Goal: Task Accomplishment & Management: Manage account settings

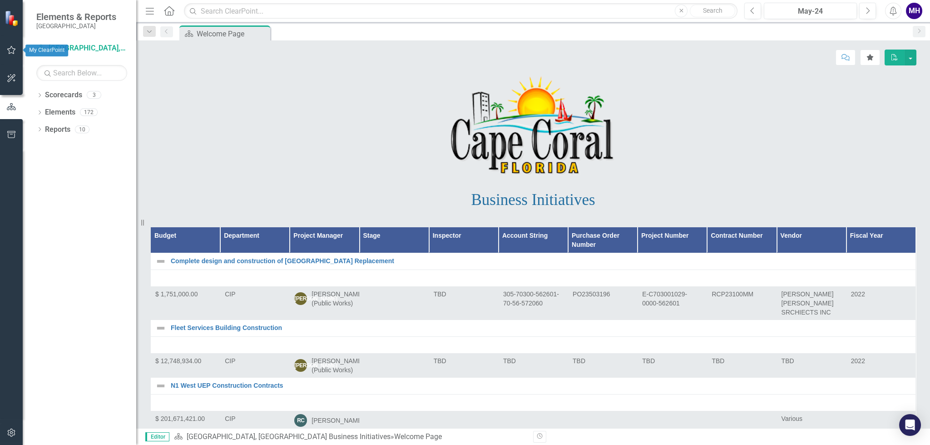
click at [11, 50] on icon "button" at bounding box center [12, 49] width 10 height 7
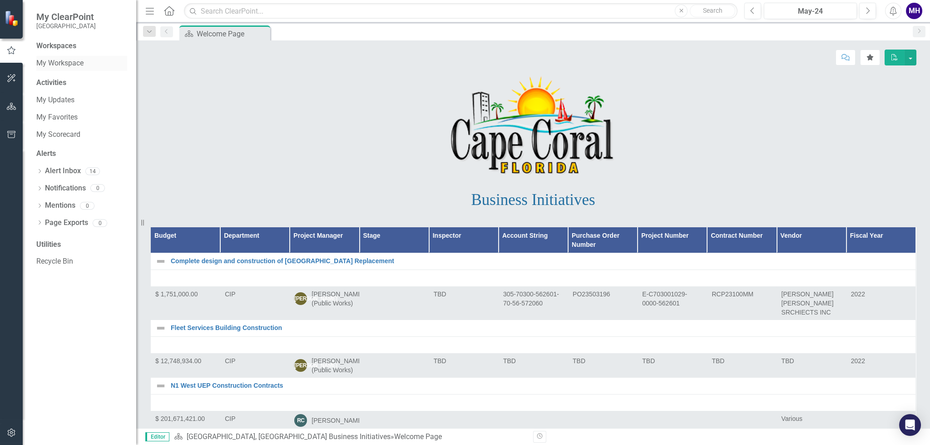
click at [71, 61] on link "My Workspace" at bounding box center [81, 63] width 91 height 10
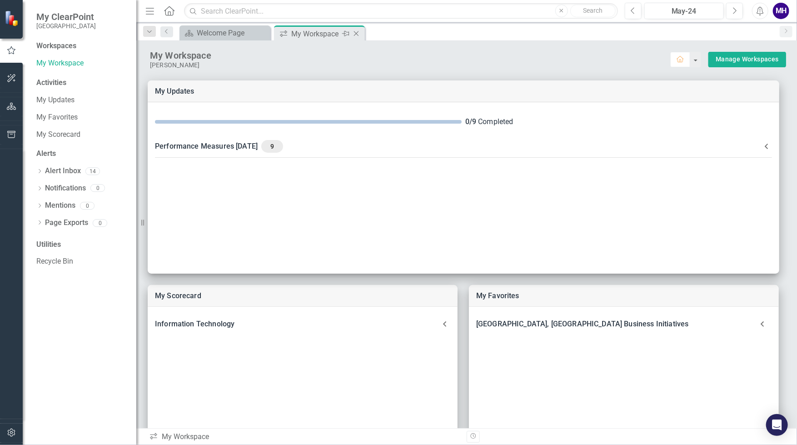
click at [354, 35] on icon "Close" at bounding box center [356, 33] width 9 height 7
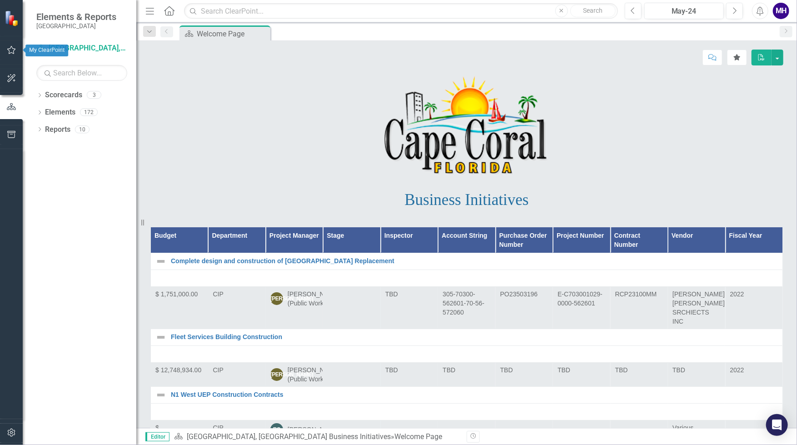
click at [9, 50] on icon "button" at bounding box center [12, 49] width 10 height 7
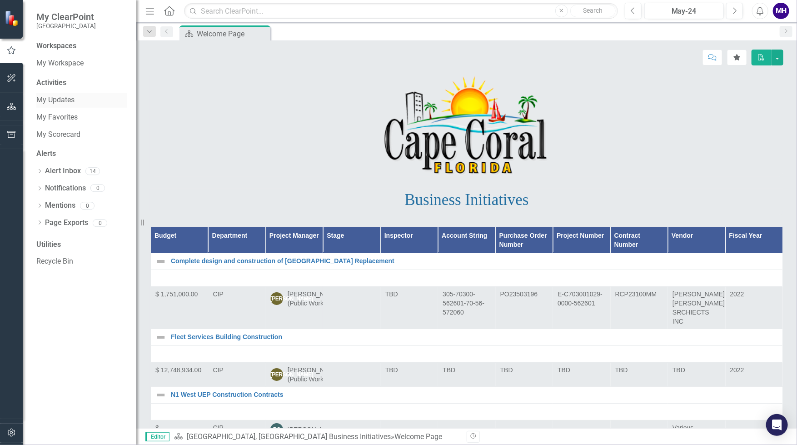
click at [67, 99] on link "My Updates" at bounding box center [81, 100] width 91 height 10
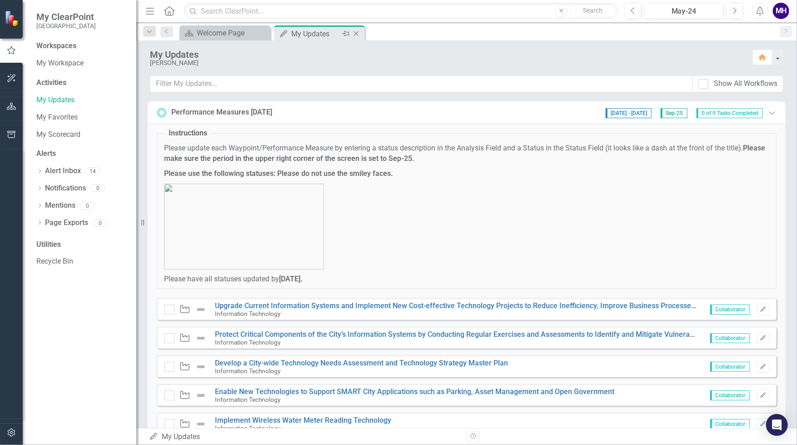
click at [348, 31] on icon "Pin" at bounding box center [345, 33] width 7 height 9
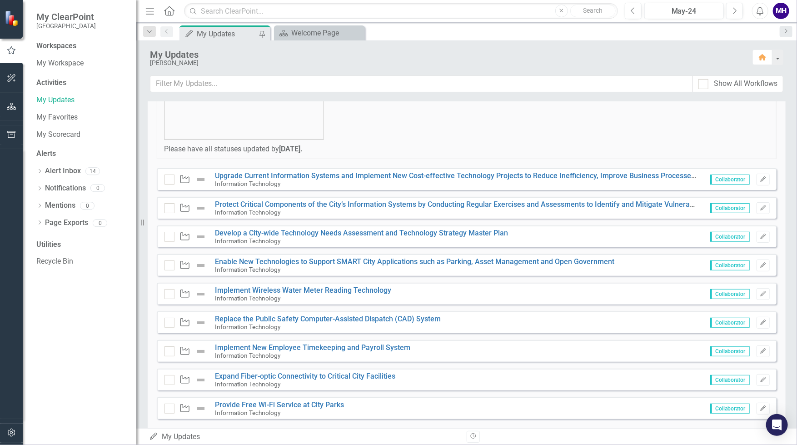
scroll to position [147, 0]
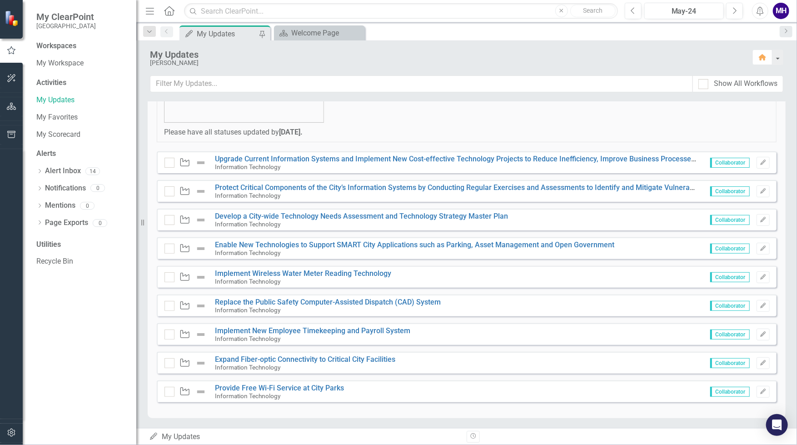
click at [184, 276] on icon "Waypoint" at bounding box center [185, 276] width 12 height 9
click at [261, 273] on link "Implement Wireless Water Meter Reading Technology" at bounding box center [303, 273] width 176 height 9
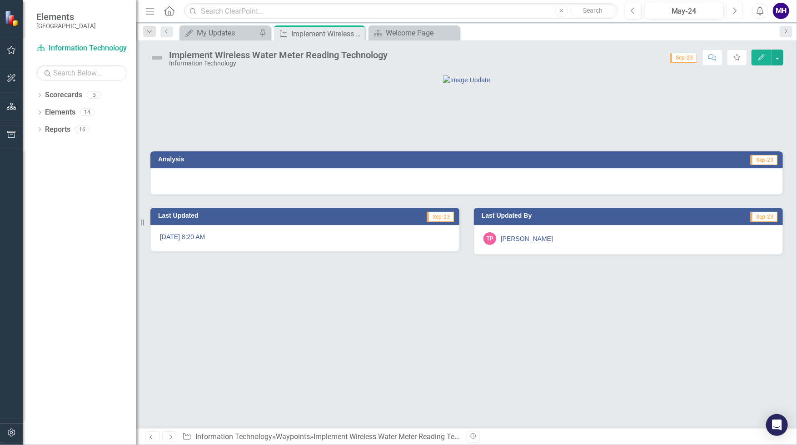
click at [738, 7] on button "Next" at bounding box center [734, 11] width 17 height 16
click at [737, 10] on button "Next" at bounding box center [734, 11] width 17 height 16
click at [737, 10] on icon "Next" at bounding box center [734, 11] width 5 height 8
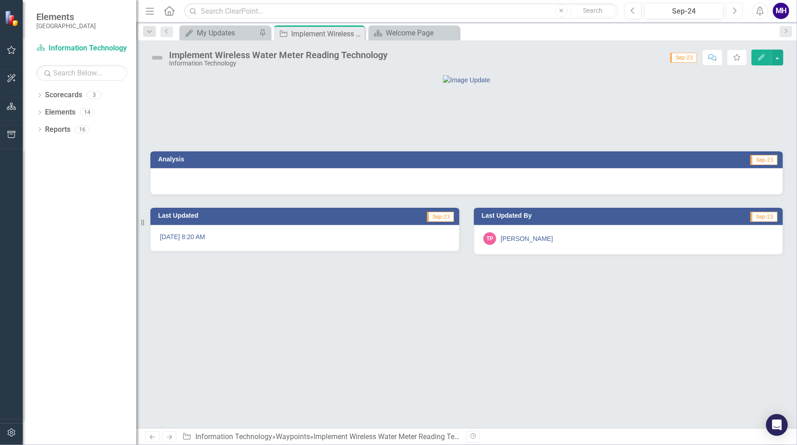
click at [736, 11] on icon "Next" at bounding box center [734, 11] width 5 height 8
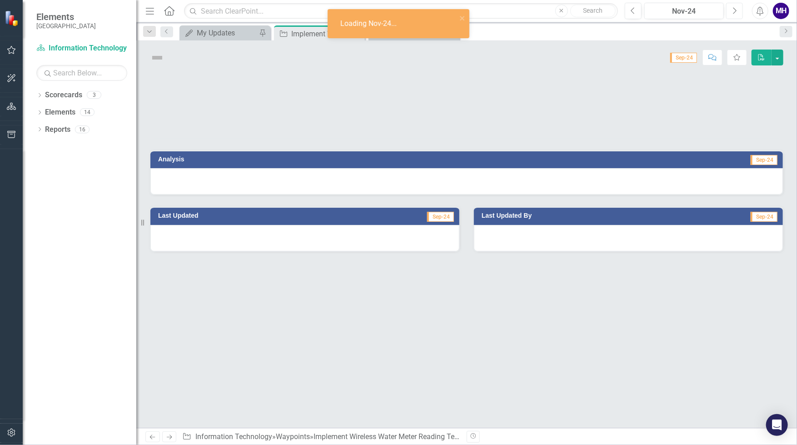
click at [736, 10] on icon "button" at bounding box center [735, 10] width 4 height 6
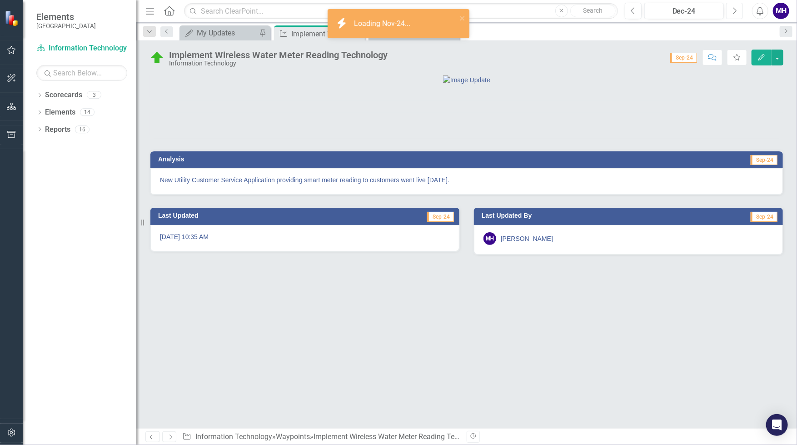
click at [738, 11] on button "Next" at bounding box center [734, 11] width 17 height 16
click at [739, 11] on button "Next" at bounding box center [734, 11] width 17 height 16
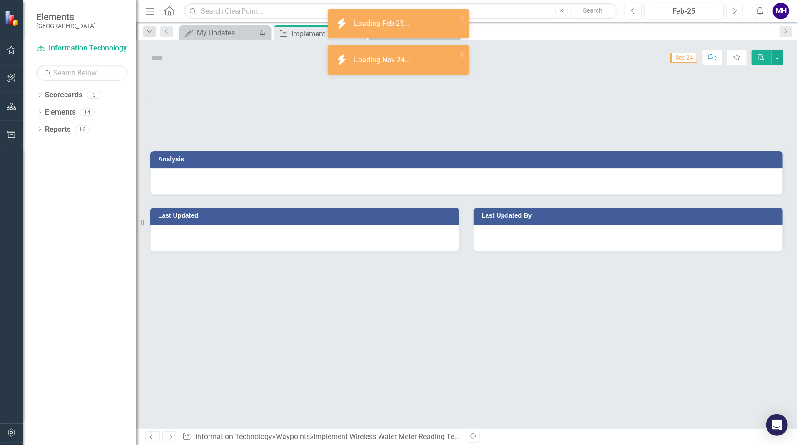
click at [739, 9] on button "Next" at bounding box center [734, 11] width 17 height 16
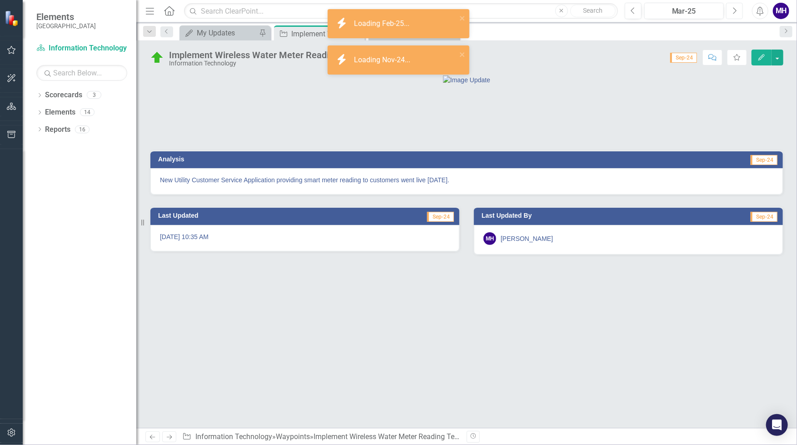
click at [738, 10] on button "Next" at bounding box center [734, 11] width 17 height 16
click at [737, 10] on button "Next" at bounding box center [734, 11] width 17 height 16
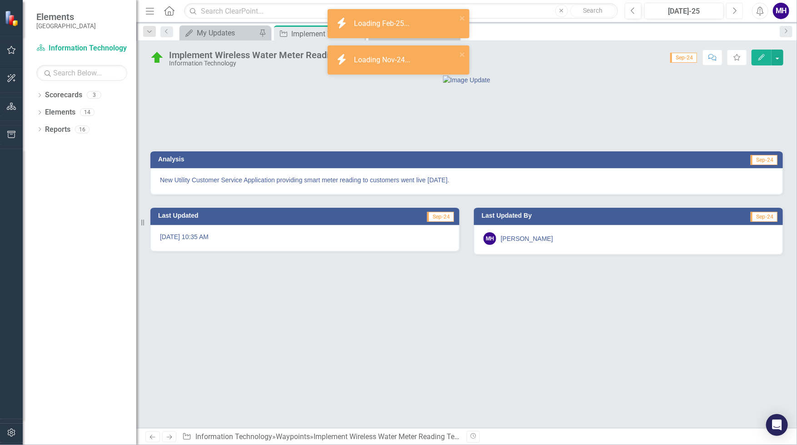
click at [736, 11] on button "Next" at bounding box center [734, 11] width 17 height 16
click at [736, 11] on icon "Next" at bounding box center [734, 11] width 5 height 8
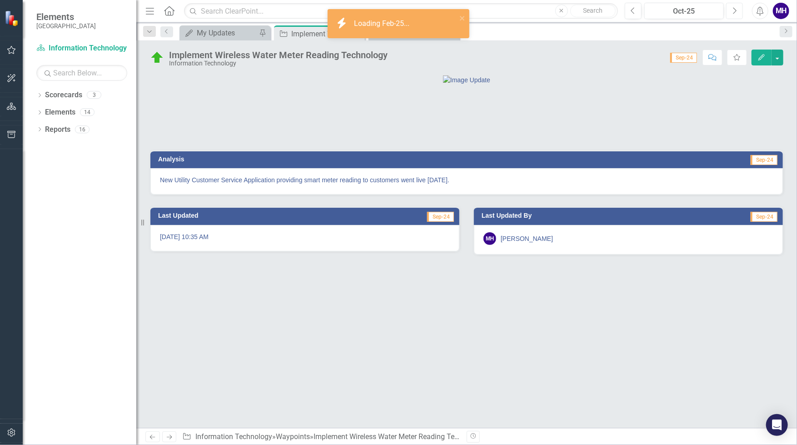
click at [736, 11] on icon "Next" at bounding box center [734, 11] width 5 height 8
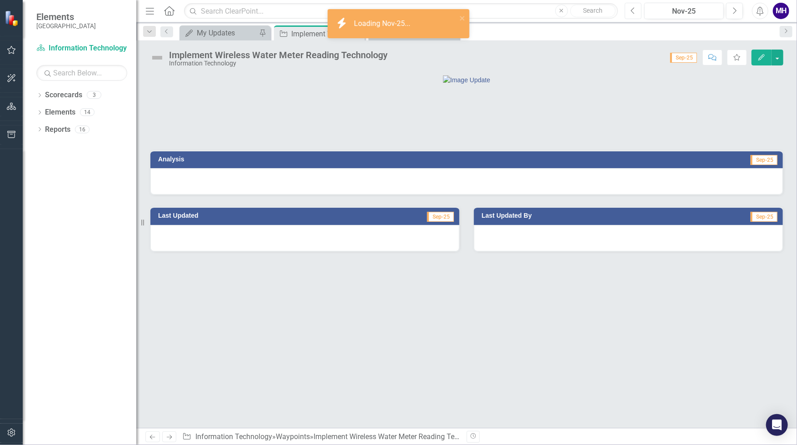
click at [635, 10] on icon "Previous" at bounding box center [632, 11] width 5 height 8
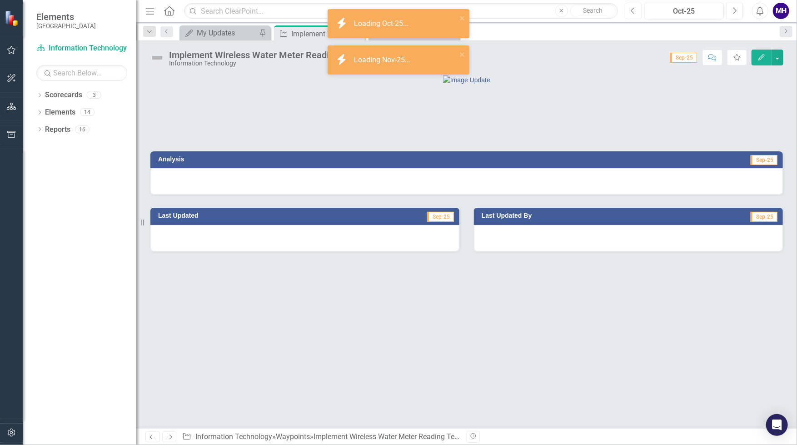
click at [635, 10] on icon "Previous" at bounding box center [632, 11] width 5 height 8
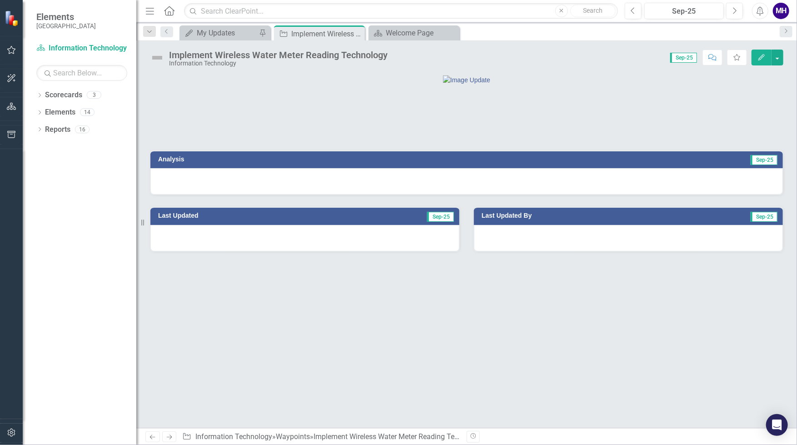
click at [762, 165] on span "Sep-25" at bounding box center [763, 160] width 27 height 10
click at [761, 165] on span "Sep-25" at bounding box center [763, 160] width 27 height 10
click at [164, 163] on h3 "Analysis" at bounding box center [308, 159] width 301 height 7
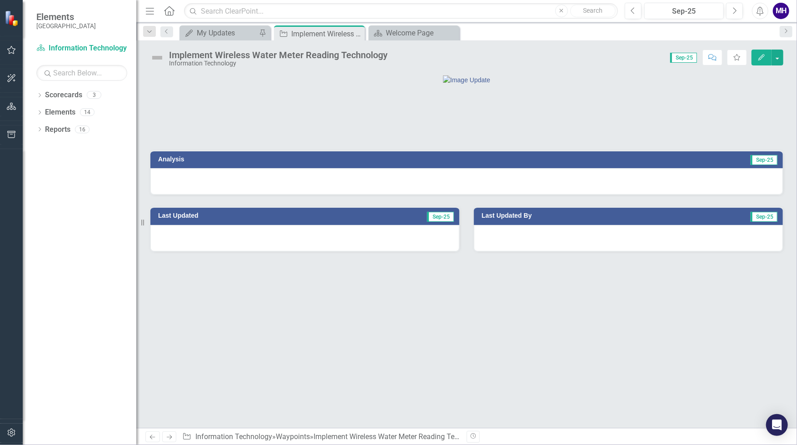
click at [164, 163] on h3 "Analysis" at bounding box center [308, 159] width 301 height 7
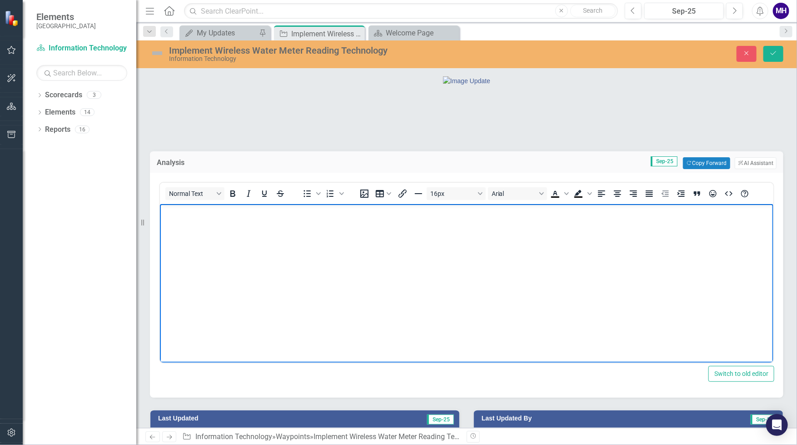
click at [370, 242] on body "Rich Text Area. Press ALT-0 for help." at bounding box center [465, 272] width 613 height 136
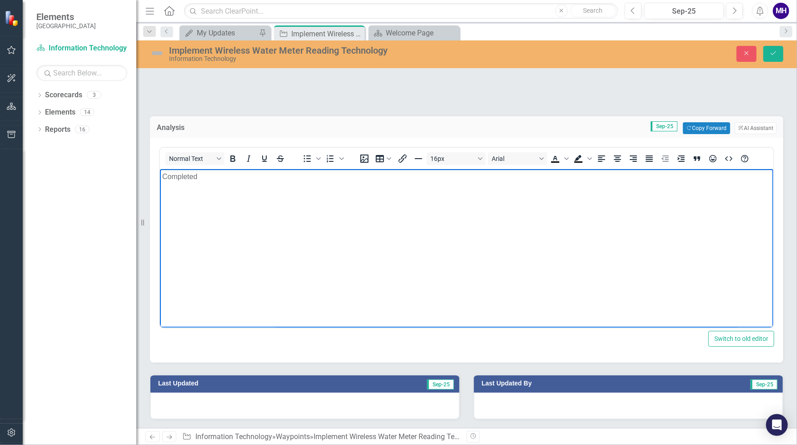
scroll to position [80, 0]
click at [441, 384] on span "Sep-25" at bounding box center [440, 384] width 27 height 10
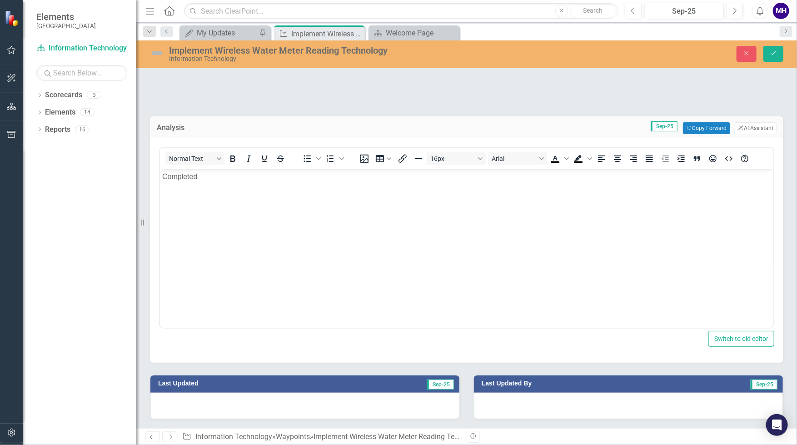
click at [442, 383] on span "Sep-25" at bounding box center [440, 384] width 27 height 10
click at [775, 51] on icon "Save" at bounding box center [773, 53] width 8 height 6
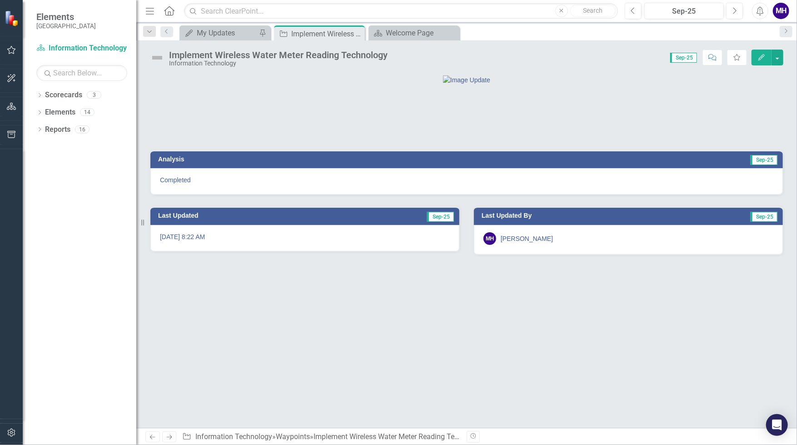
click at [157, 57] on img at bounding box center [157, 57] width 15 height 15
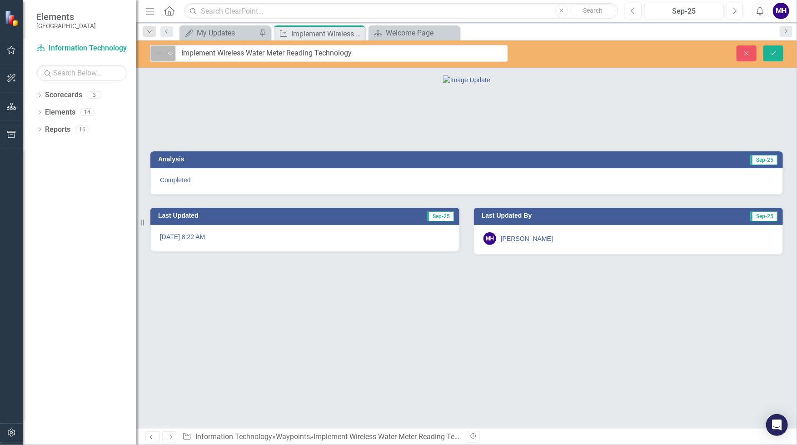
click at [171, 53] on icon at bounding box center [170, 54] width 5 height 3
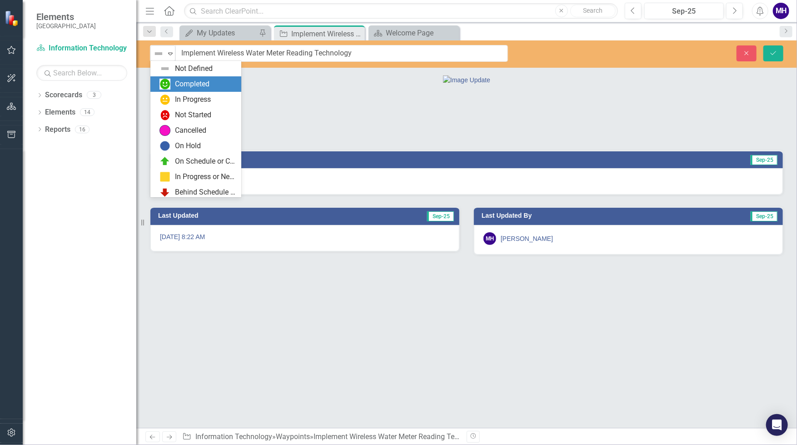
click at [181, 84] on div "Completed" at bounding box center [192, 84] width 35 height 10
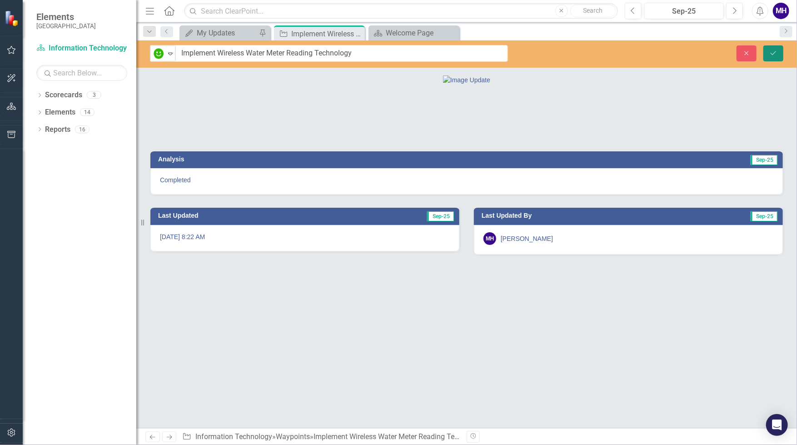
click at [773, 51] on icon "Save" at bounding box center [773, 53] width 8 height 6
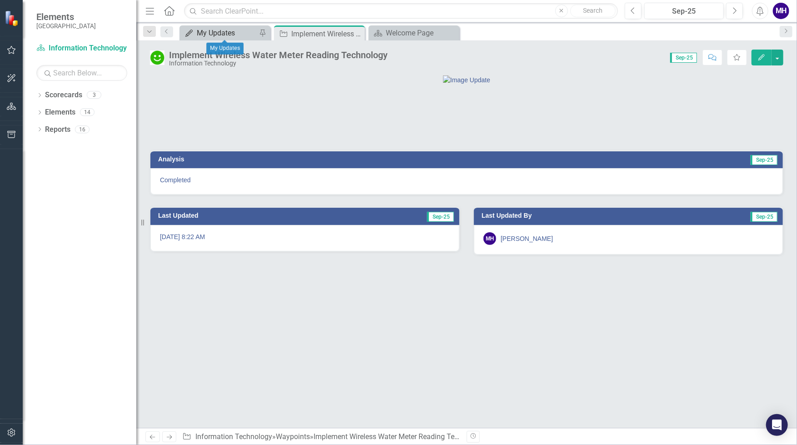
click at [220, 30] on div "My Updates" at bounding box center [227, 32] width 60 height 11
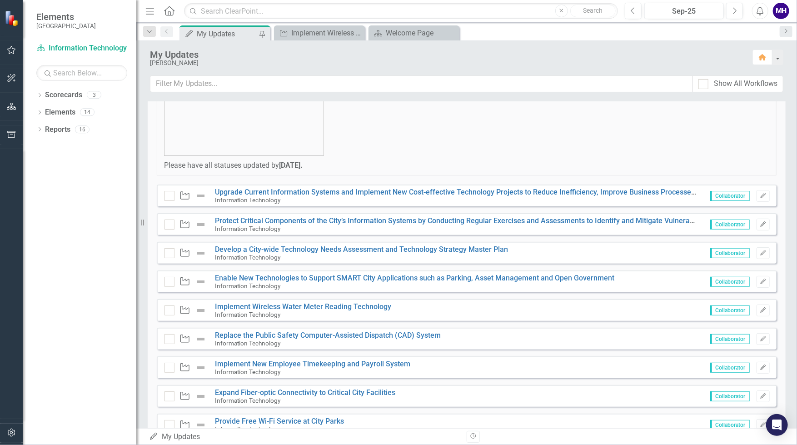
scroll to position [147, 0]
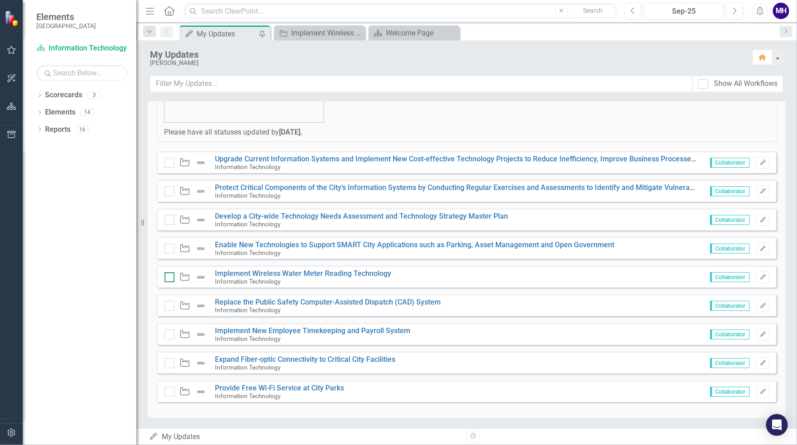
click at [166, 276] on input "checkbox" at bounding box center [167, 275] width 6 height 6
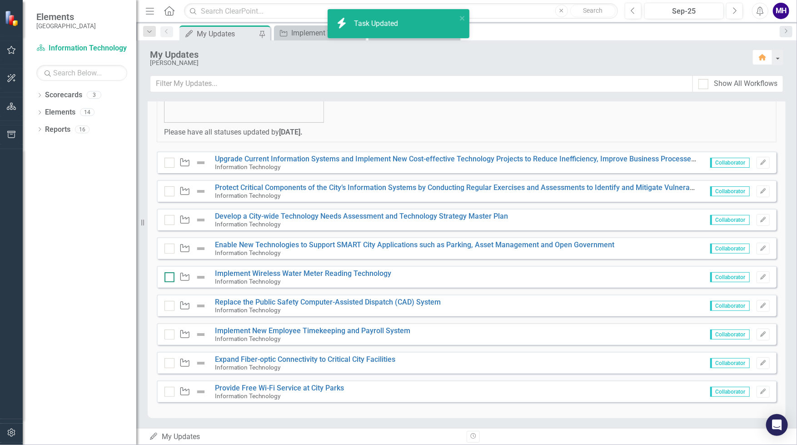
checkbox input "true"
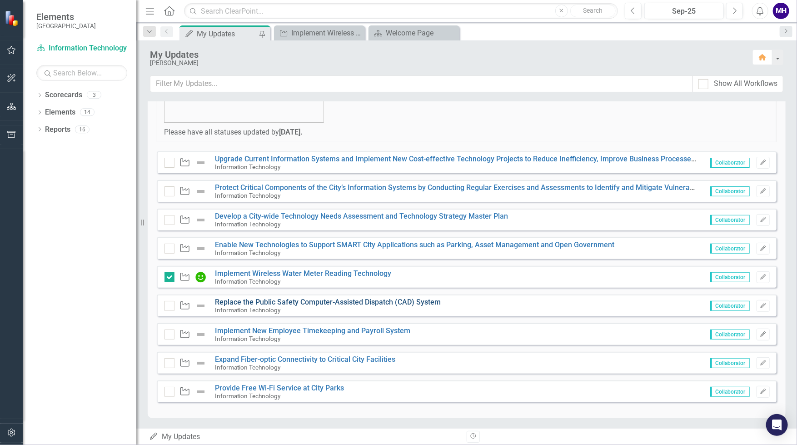
click at [232, 301] on link "Replace the Public Safety Computer-Assisted Dispatch (CAD) System" at bounding box center [328, 301] width 226 height 9
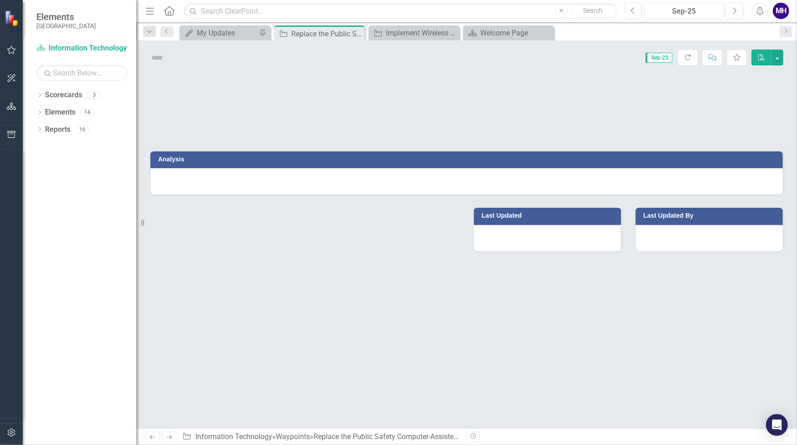
click at [232, 301] on div "Analysis Last Updated Last Updated By" at bounding box center [466, 250] width 660 height 353
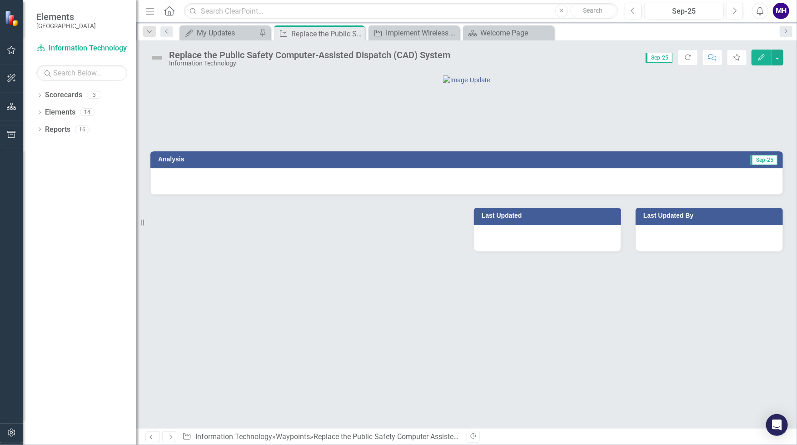
click at [280, 163] on h3 "Analysis" at bounding box center [308, 159] width 301 height 7
click at [279, 163] on h3 "Analysis" at bounding box center [308, 159] width 301 height 7
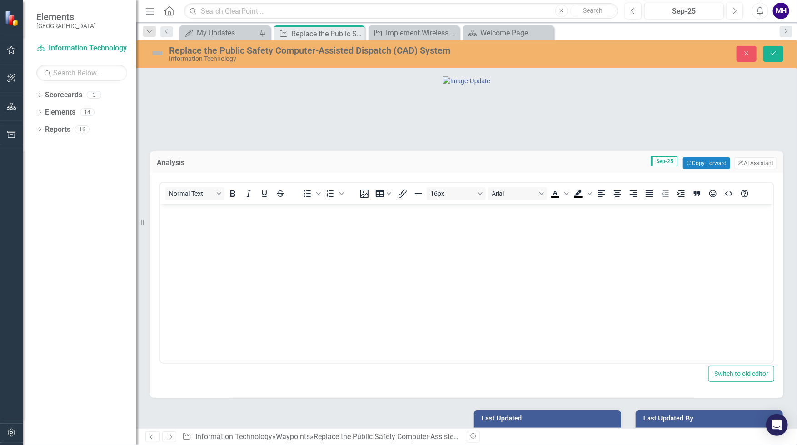
click at [211, 215] on p "Rich Text Area. Press ALT-0 for help." at bounding box center [466, 211] width 609 height 11
click at [773, 50] on icon "Save" at bounding box center [773, 53] width 8 height 6
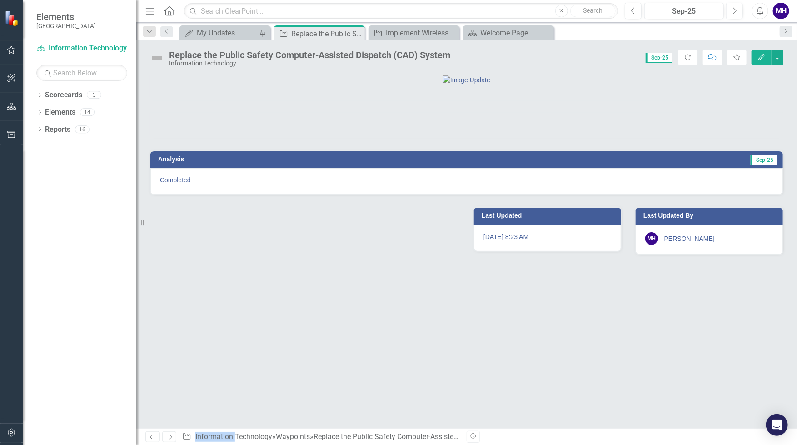
click at [158, 56] on img at bounding box center [157, 57] width 15 height 15
click at [779, 57] on button "button" at bounding box center [777, 58] width 12 height 16
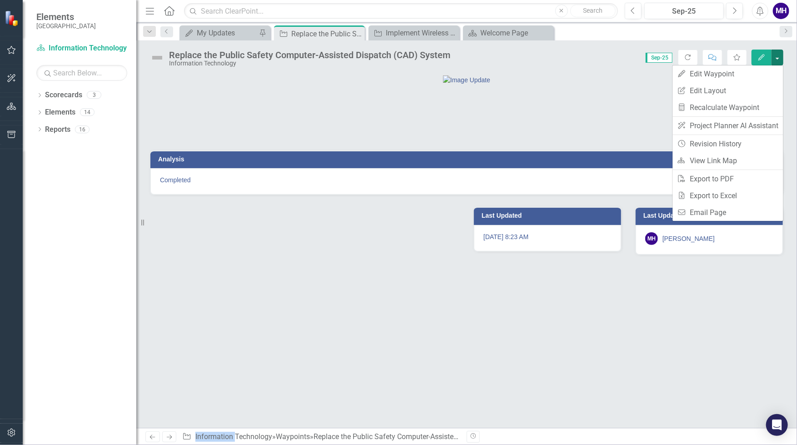
click at [555, 84] on div at bounding box center [466, 80] width 632 height 10
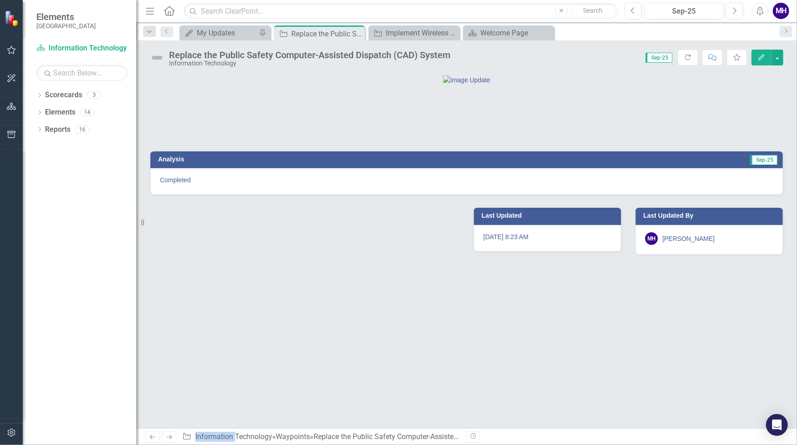
click at [158, 55] on img at bounding box center [157, 57] width 15 height 15
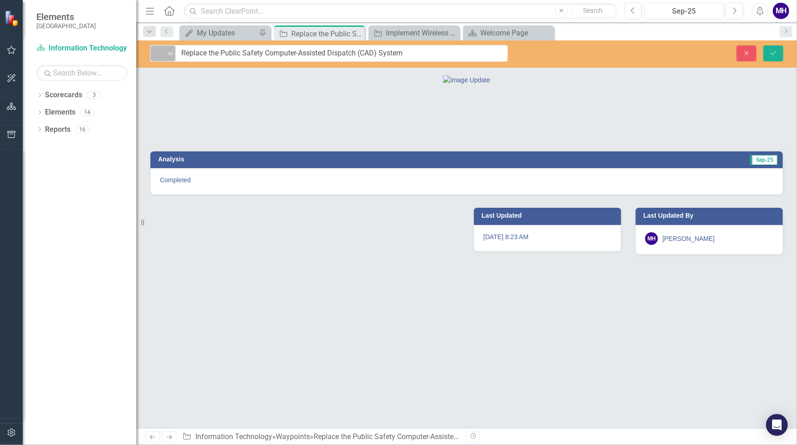
click at [171, 53] on icon "Expand" at bounding box center [170, 53] width 9 height 7
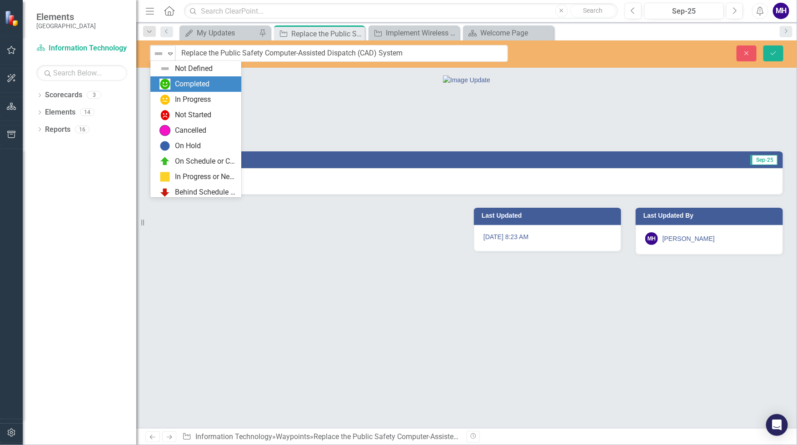
click at [189, 81] on div "Completed" at bounding box center [192, 84] width 35 height 10
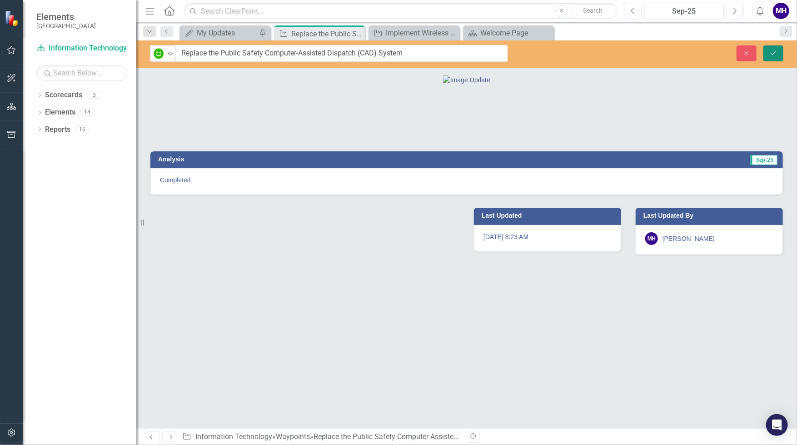
click at [777, 51] on icon "Save" at bounding box center [773, 53] width 8 height 6
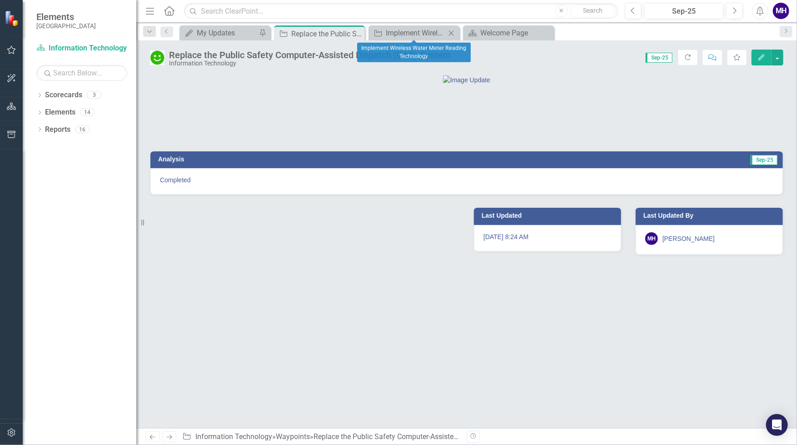
click at [449, 31] on icon at bounding box center [451, 32] width 5 height 5
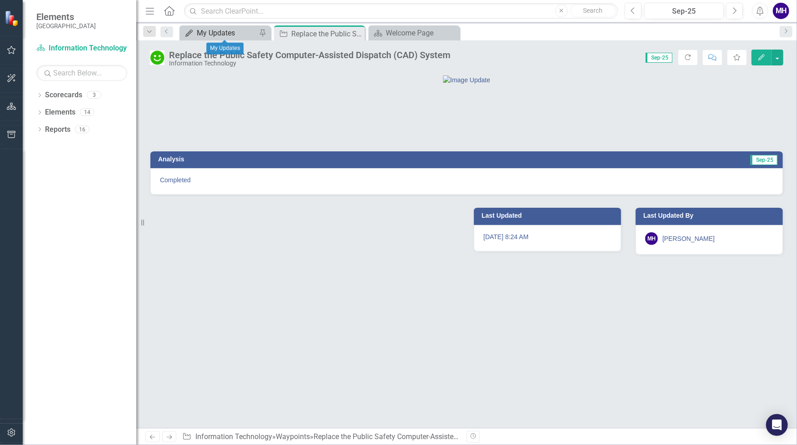
click at [225, 30] on div "My Updates" at bounding box center [227, 32] width 60 height 11
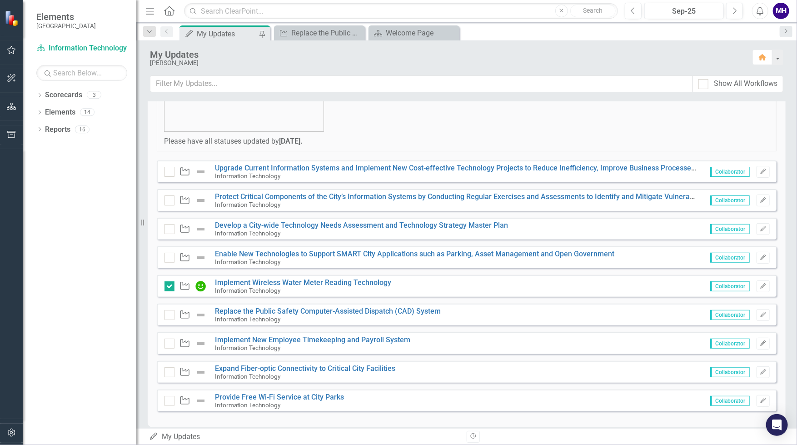
scroll to position [147, 0]
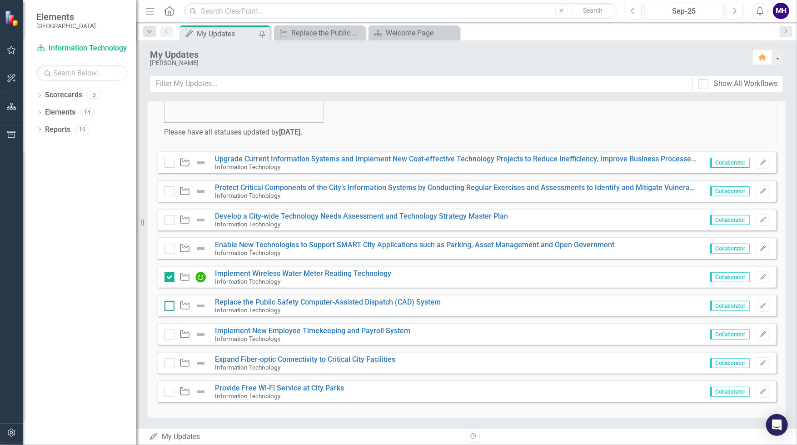
click at [171, 306] on div at bounding box center [169, 306] width 10 height 10
click at [170, 306] on input "checkbox" at bounding box center [167, 304] width 6 height 6
checkbox input "true"
click at [251, 330] on link "Implement New Employee Timekeeping and Payroll System" at bounding box center [312, 330] width 195 height 9
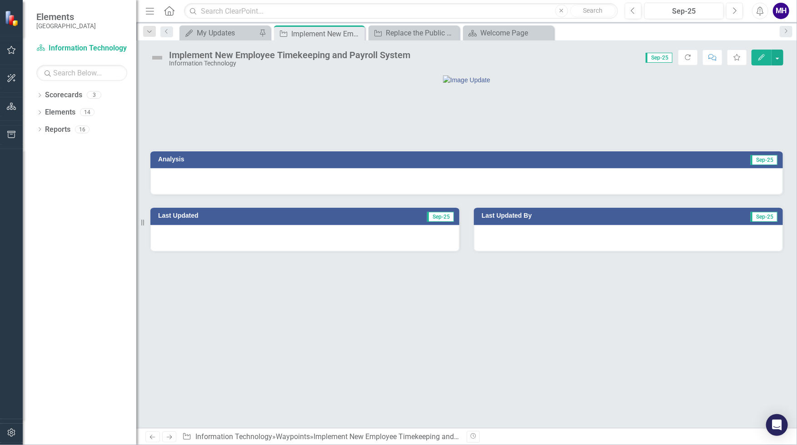
click at [168, 163] on h3 "Analysis" at bounding box center [308, 159] width 301 height 7
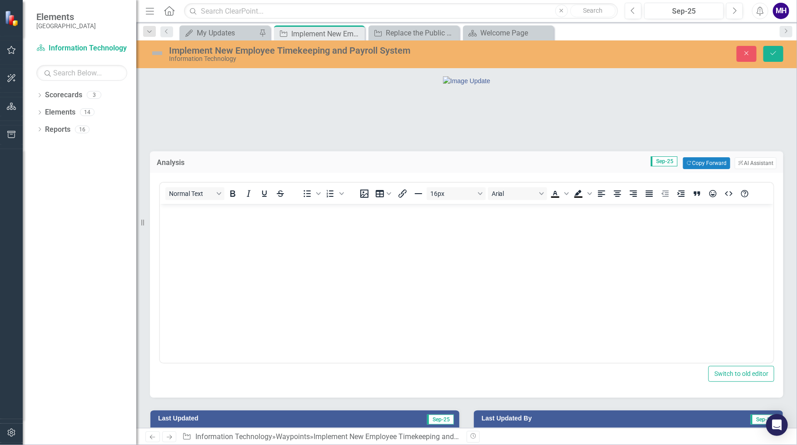
click at [183, 213] on p "Rich Text Area. Press ALT-0 for help." at bounding box center [466, 211] width 609 height 11
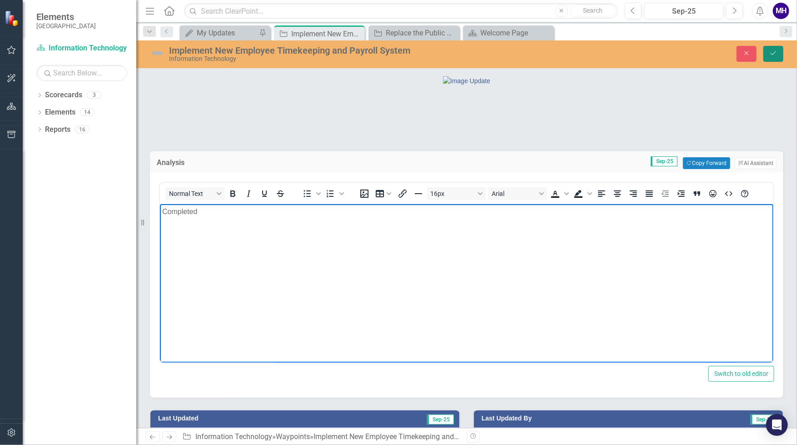
click at [773, 49] on button "Save" at bounding box center [773, 54] width 20 height 16
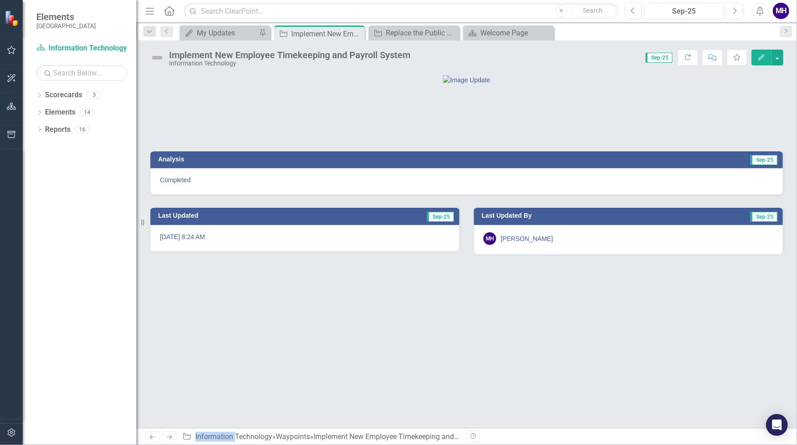
click at [158, 56] on img at bounding box center [157, 57] width 15 height 15
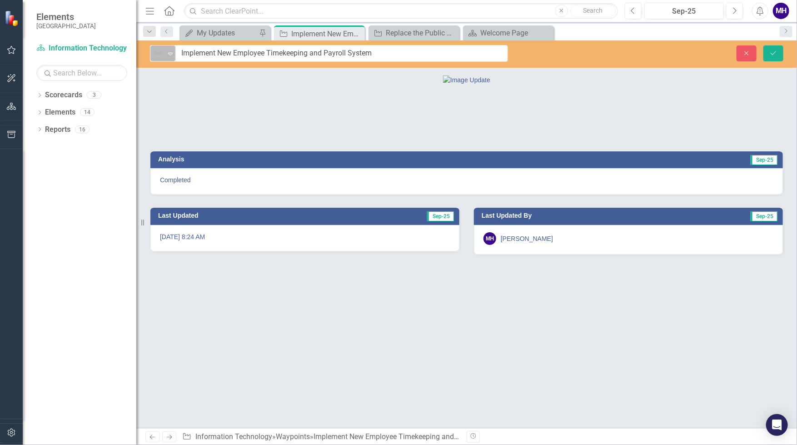
click at [171, 52] on icon "Expand" at bounding box center [170, 53] width 9 height 7
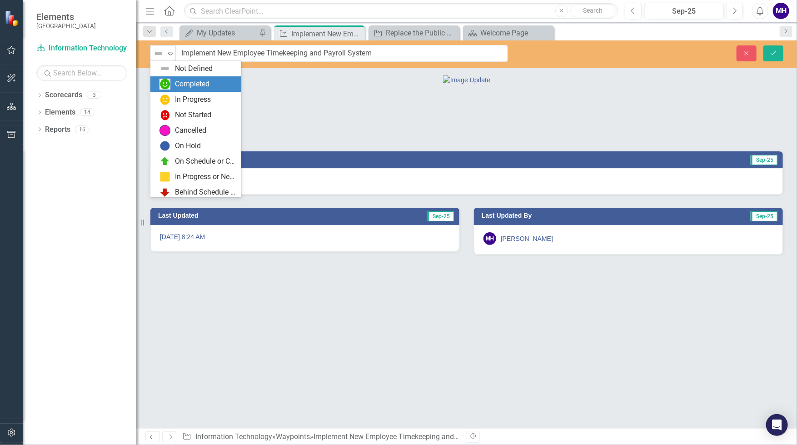
click at [189, 82] on div "Completed" at bounding box center [192, 84] width 35 height 10
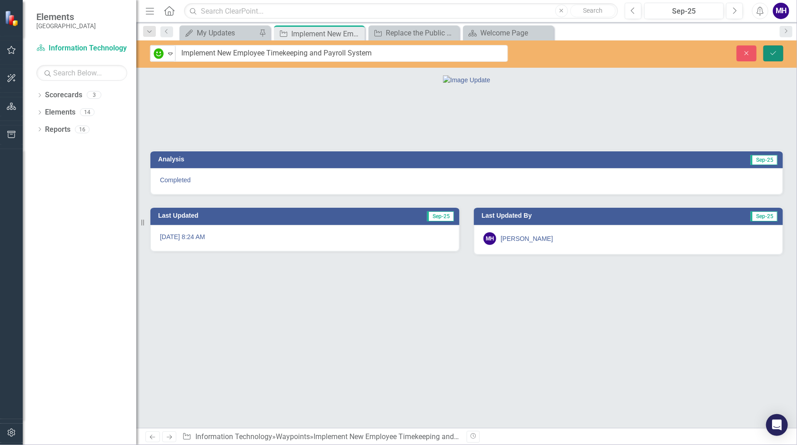
click at [775, 50] on icon "Save" at bounding box center [773, 53] width 8 height 6
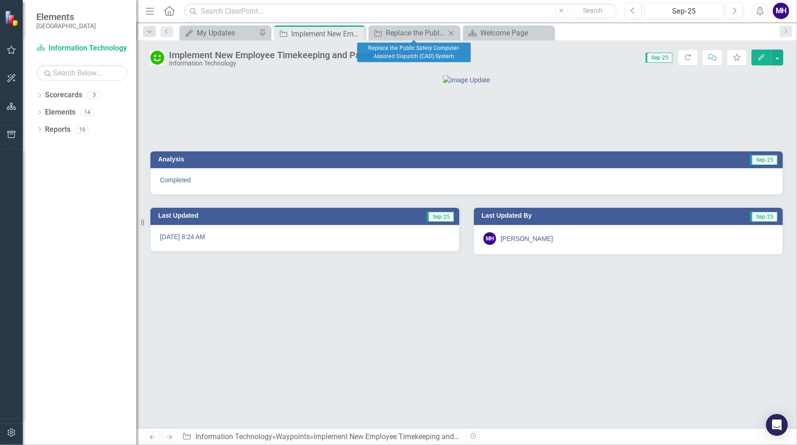
click at [451, 30] on icon "Close" at bounding box center [450, 33] width 9 height 7
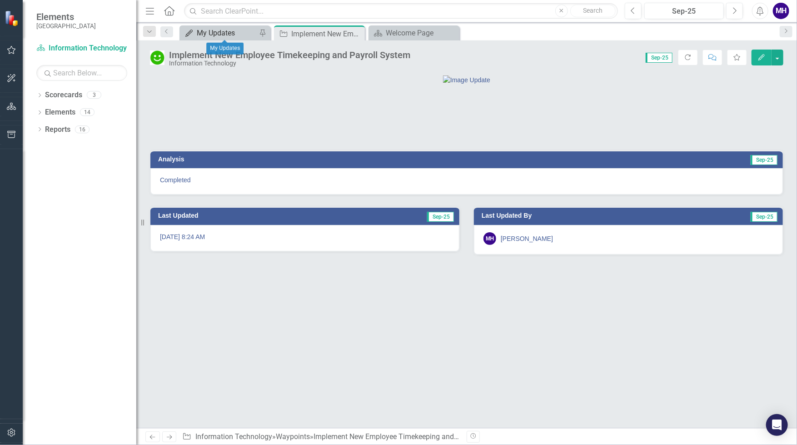
click at [239, 29] on div "My Updates" at bounding box center [227, 32] width 60 height 11
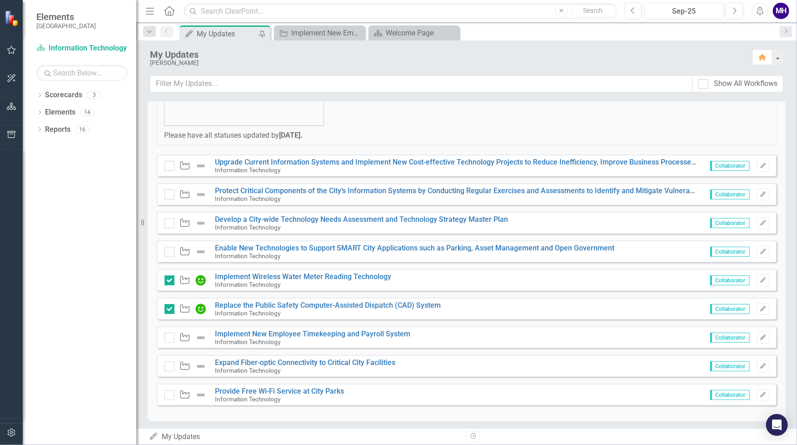
scroll to position [147, 0]
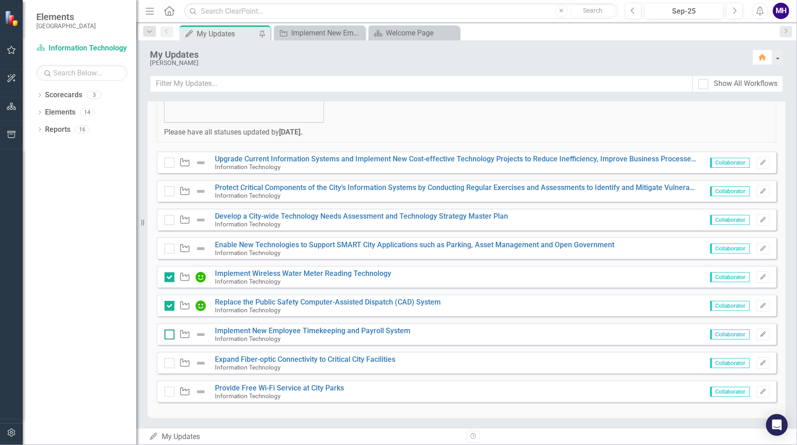
click at [169, 331] on div at bounding box center [169, 334] width 10 height 10
click at [169, 331] on input "checkbox" at bounding box center [167, 332] width 6 height 6
checkbox input "true"
